Goal: Task Accomplishment & Management: Complete application form

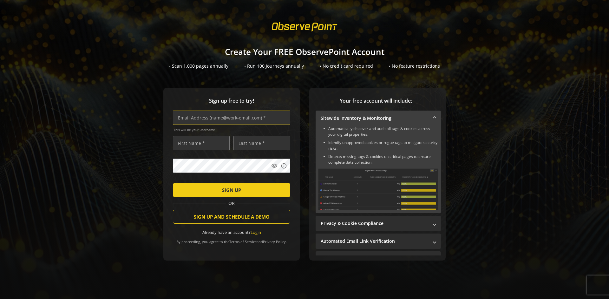
click at [230, 117] on input "text" at bounding box center [231, 117] width 117 height 14
type input "[EMAIL_ADDRESS][DOMAIN_NAME]"
click at [200, 143] on input "text" at bounding box center [201, 143] width 57 height 14
type input "Test"
click at [260, 143] on input "text" at bounding box center [262, 143] width 57 height 14
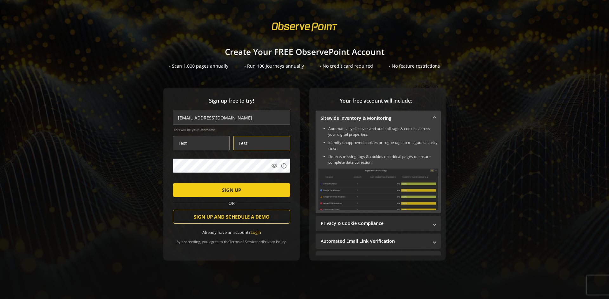
type input "Test"
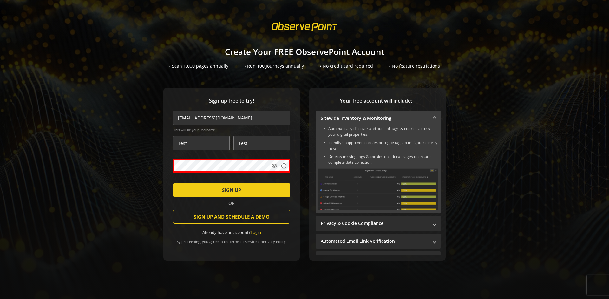
click at [230, 189] on span "SIGN UP" at bounding box center [231, 189] width 19 height 11
